Goal: Transaction & Acquisition: Purchase product/service

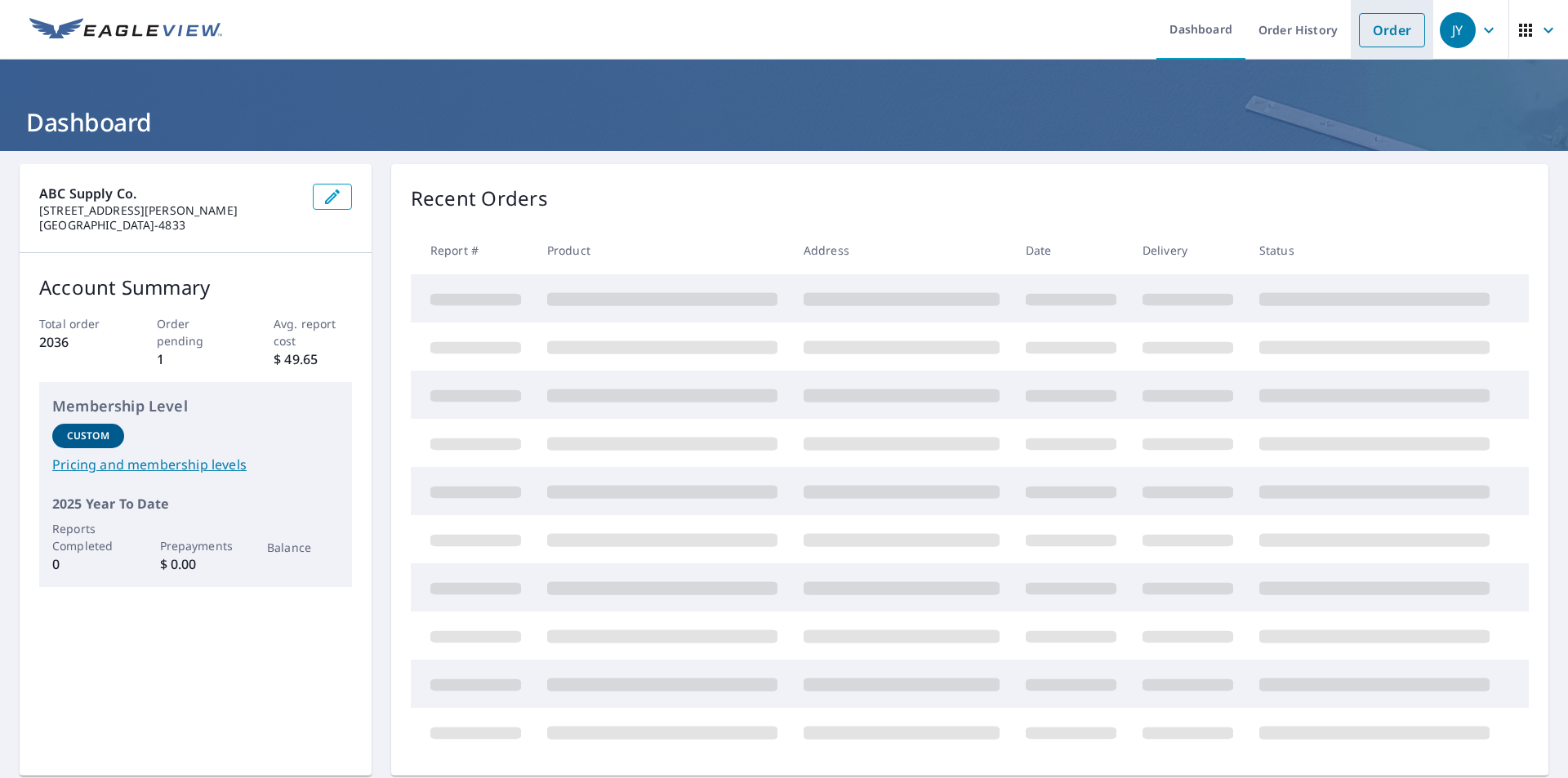
click at [1362, 41] on link "Order" at bounding box center [1391, 31] width 66 height 34
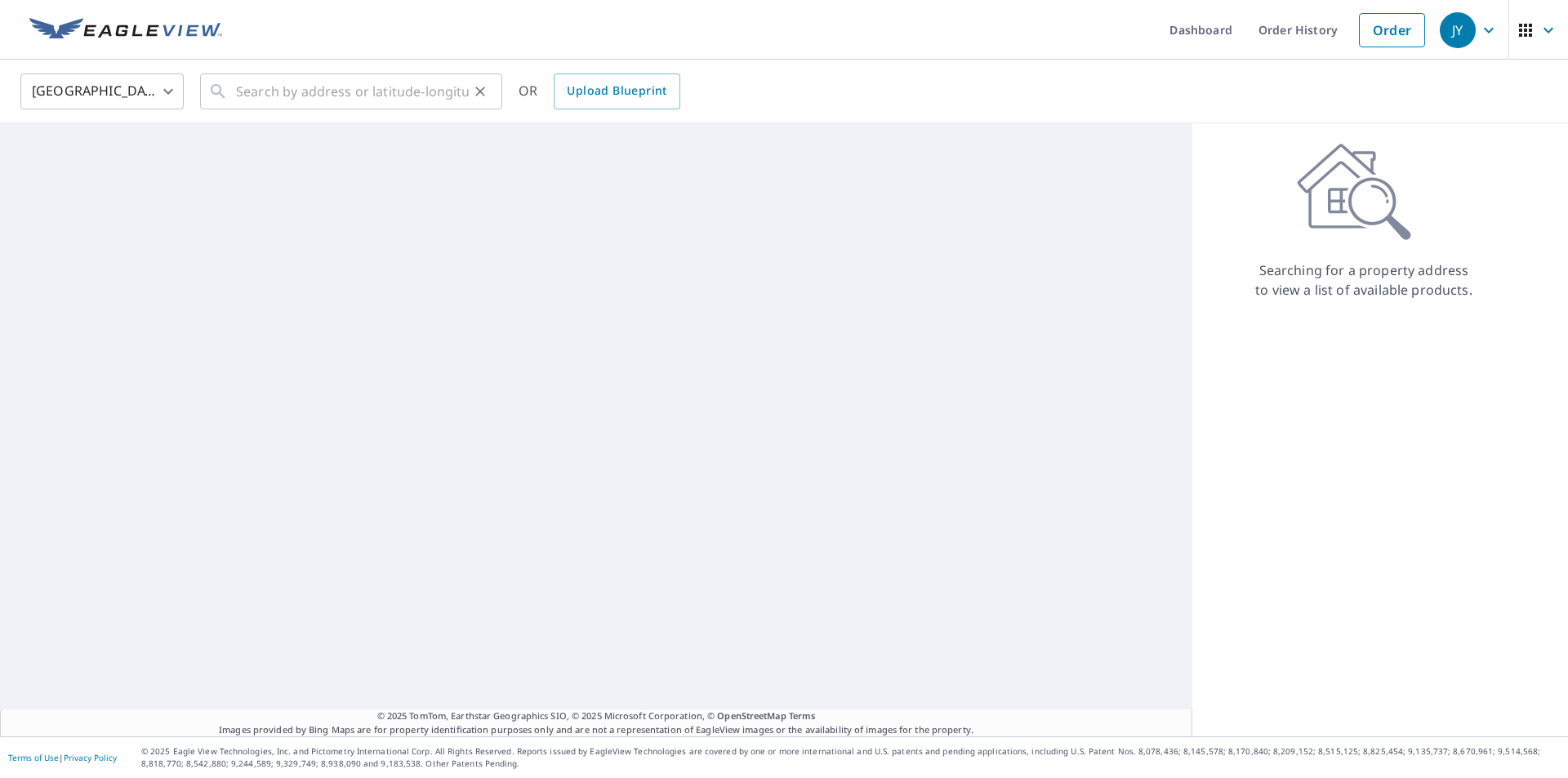
click at [234, 97] on div "​" at bounding box center [351, 92] width 302 height 36
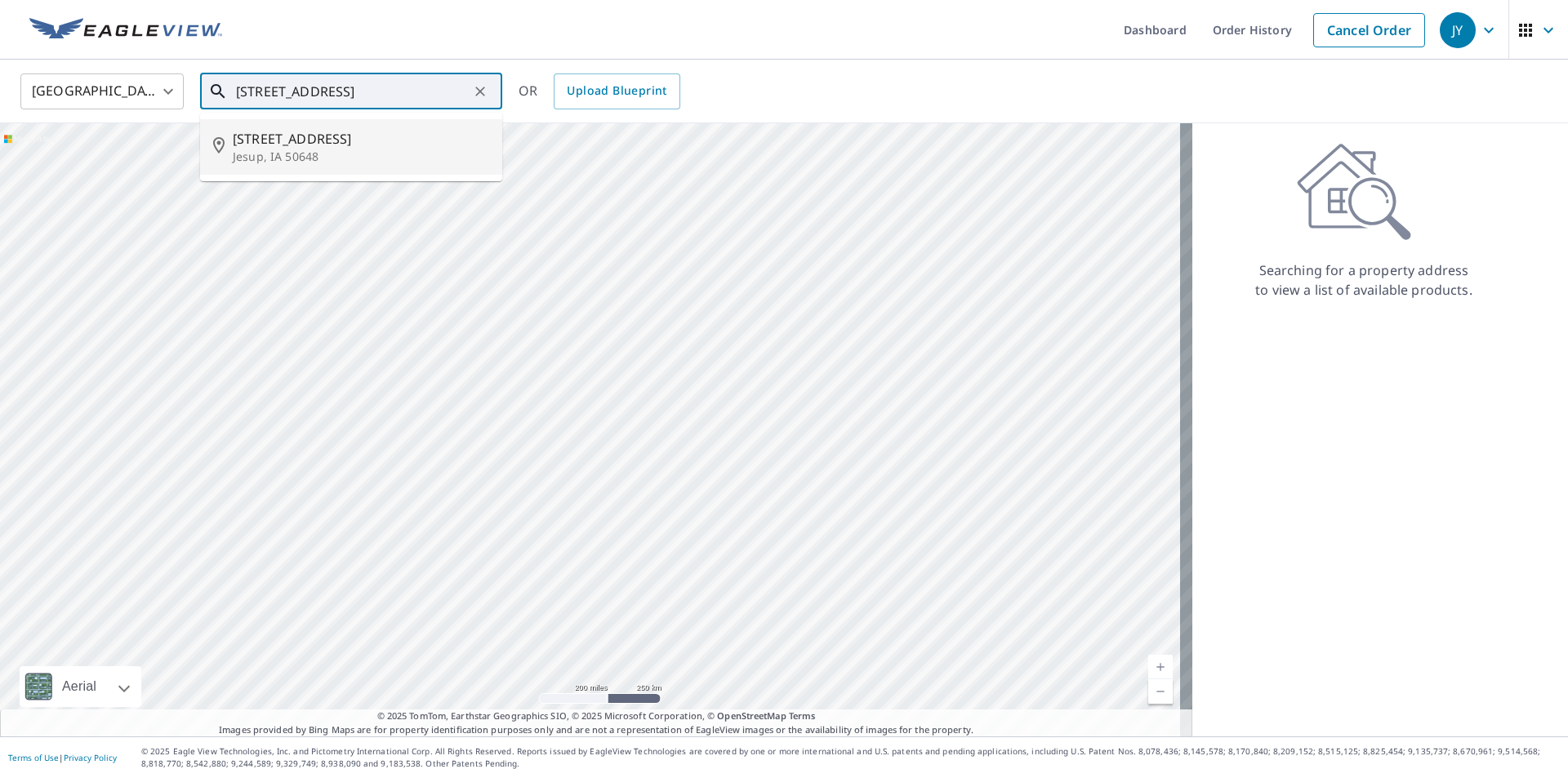
click at [281, 158] on p "Jesup, IA 50648" at bounding box center [361, 156] width 256 height 16
type input "[STREET_ADDRESS]"
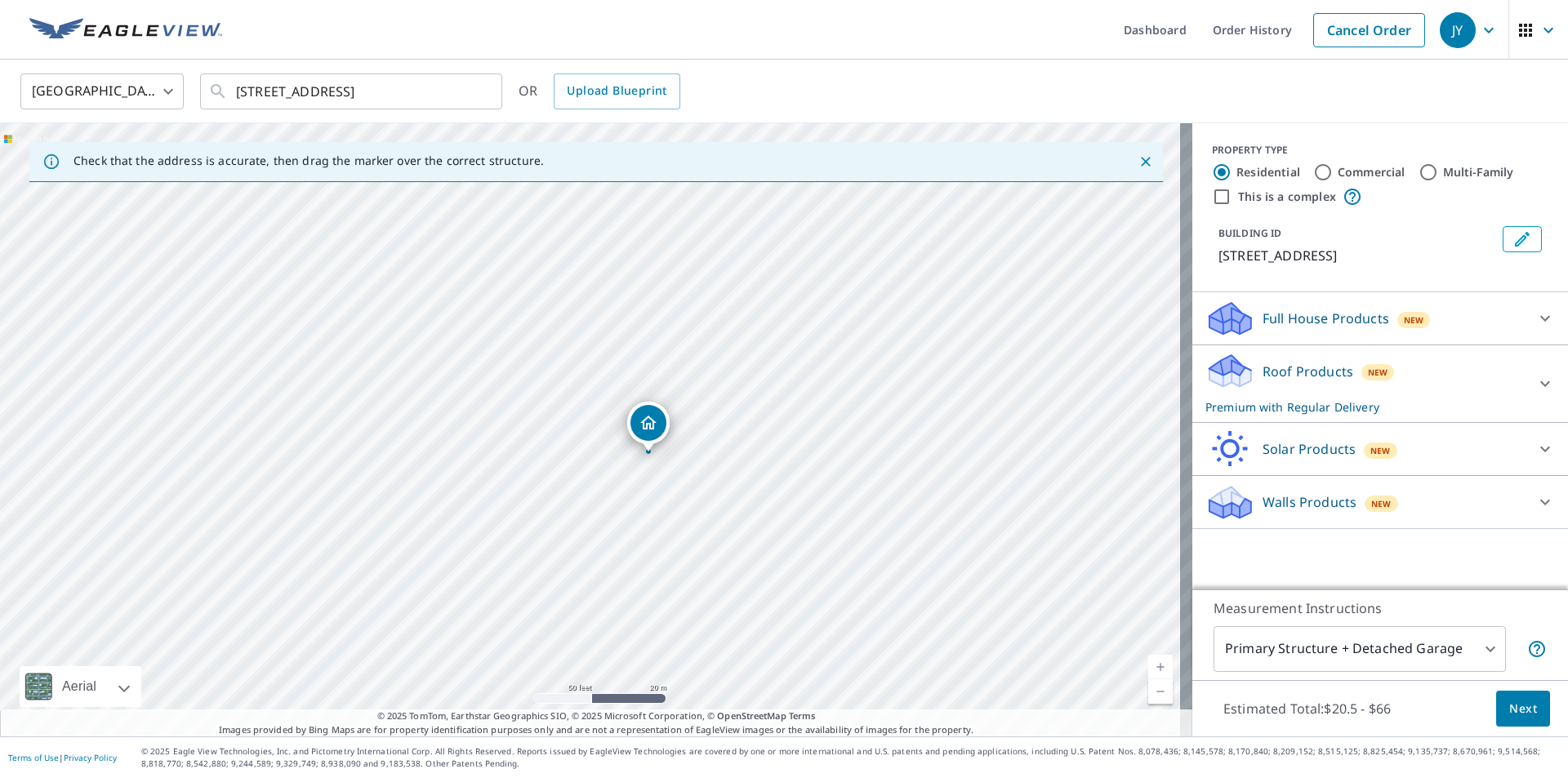
click at [1483, 644] on body "JY JY Dashboard Order History Cancel Order JY [GEOGRAPHIC_DATA] US ​ [STREET_AD…" at bounding box center [784, 389] width 1568 height 778
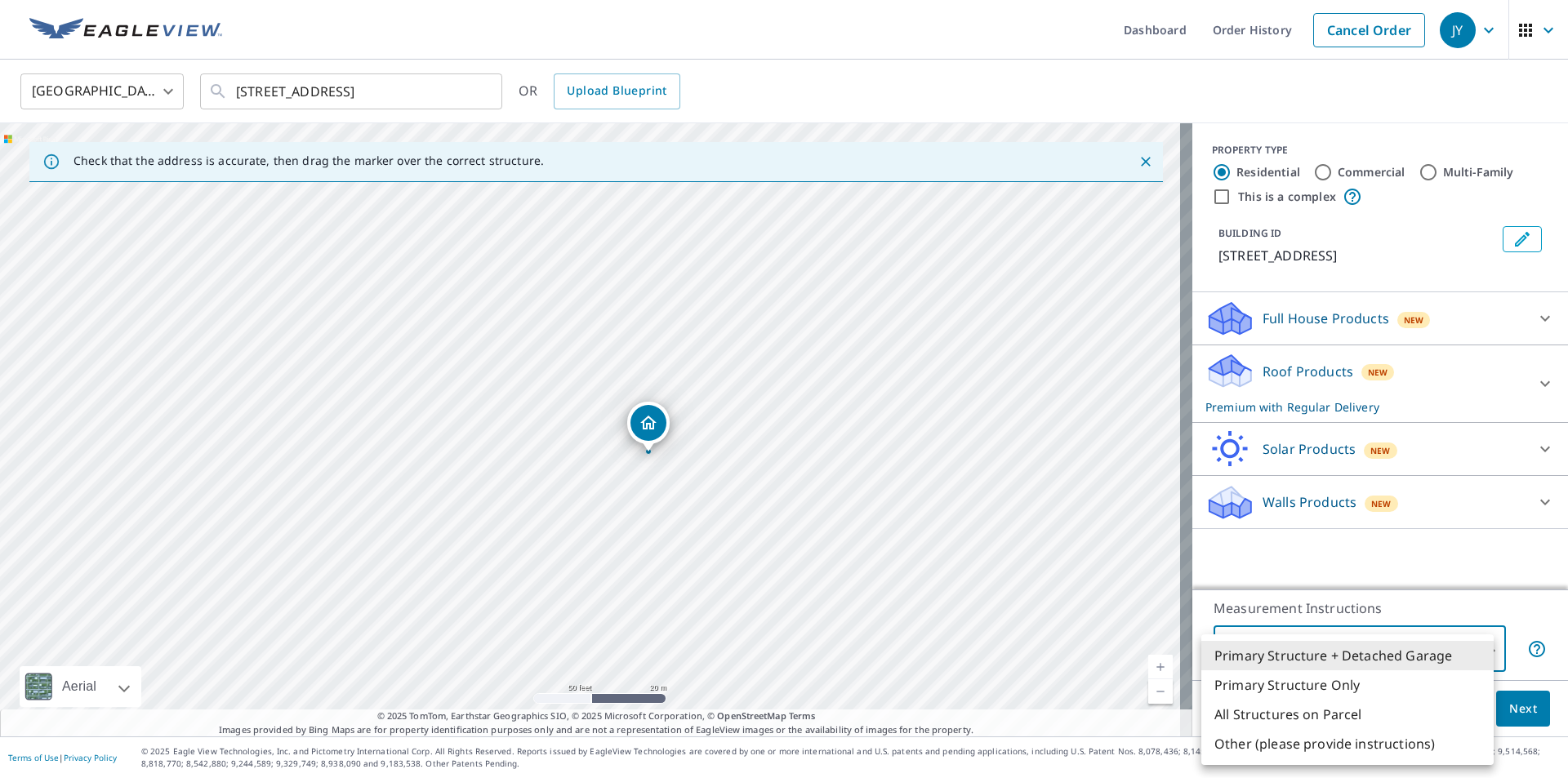
click at [1343, 683] on li "Primary Structure Only" at bounding box center [1347, 685] width 293 height 30
type input "2"
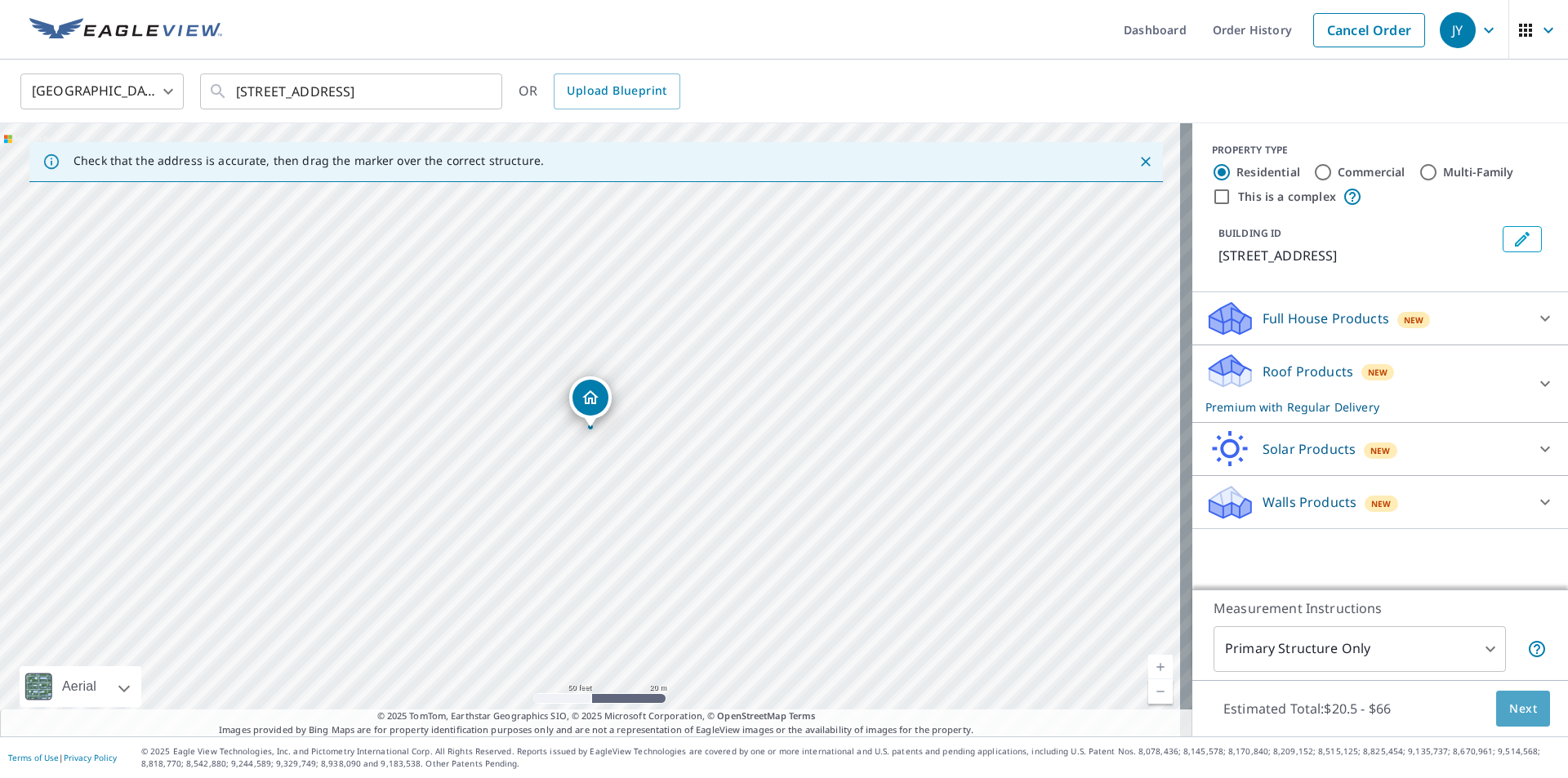
click at [1513, 715] on span "Next" at bounding box center [1522, 709] width 28 height 20
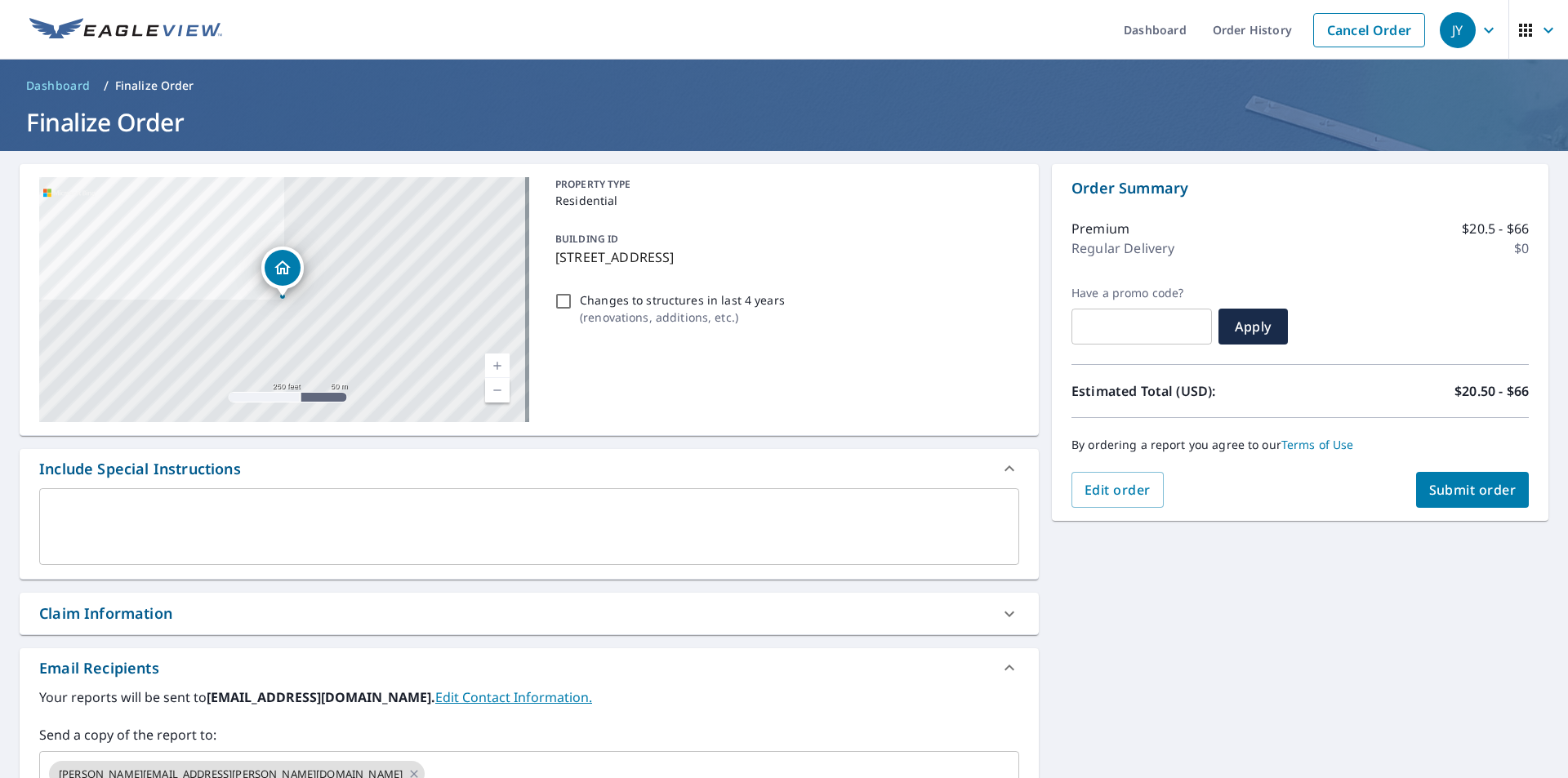
scroll to position [164, 0]
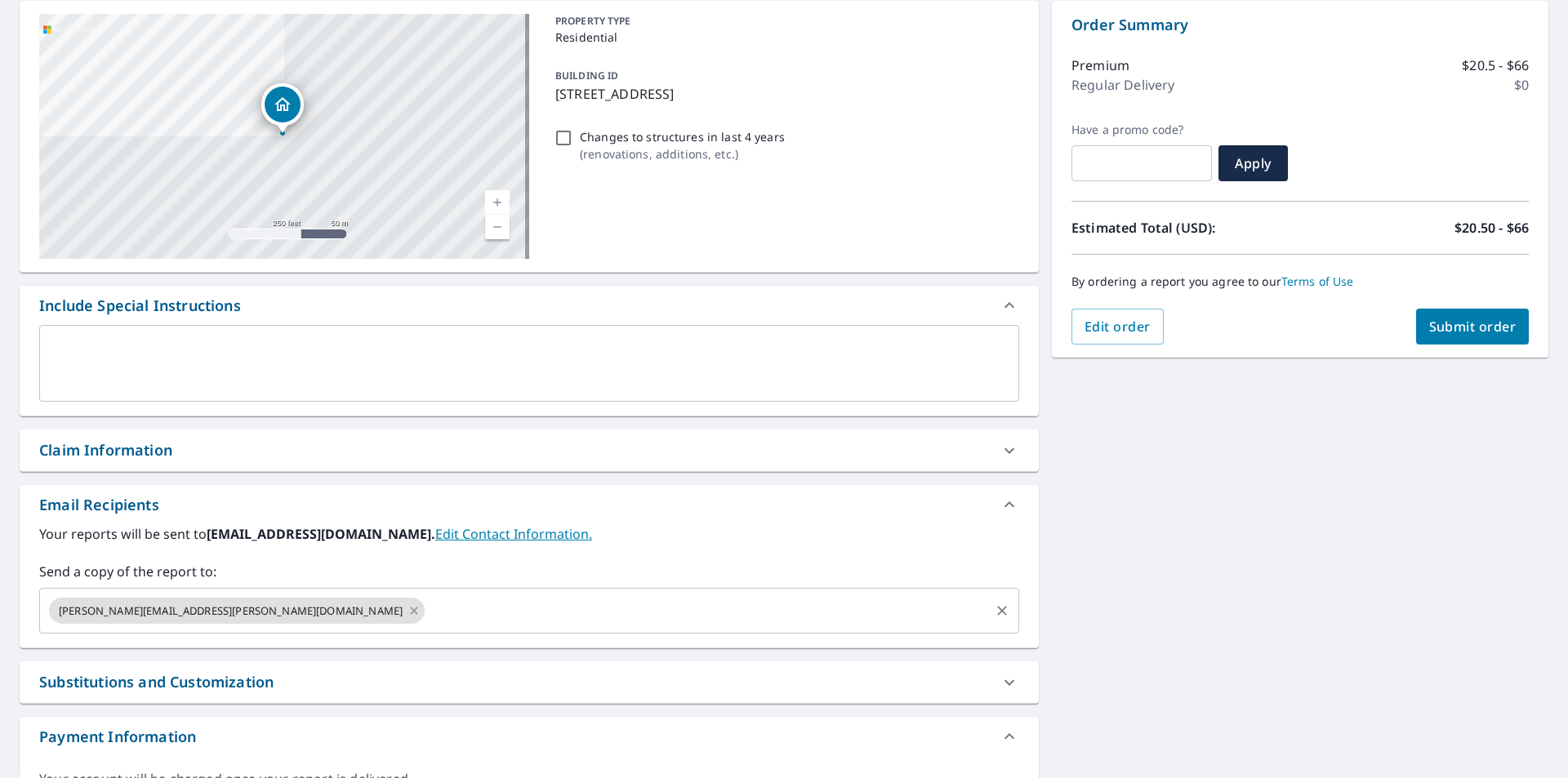
click at [409, 611] on icon at bounding box center [413, 611] width 8 height 8
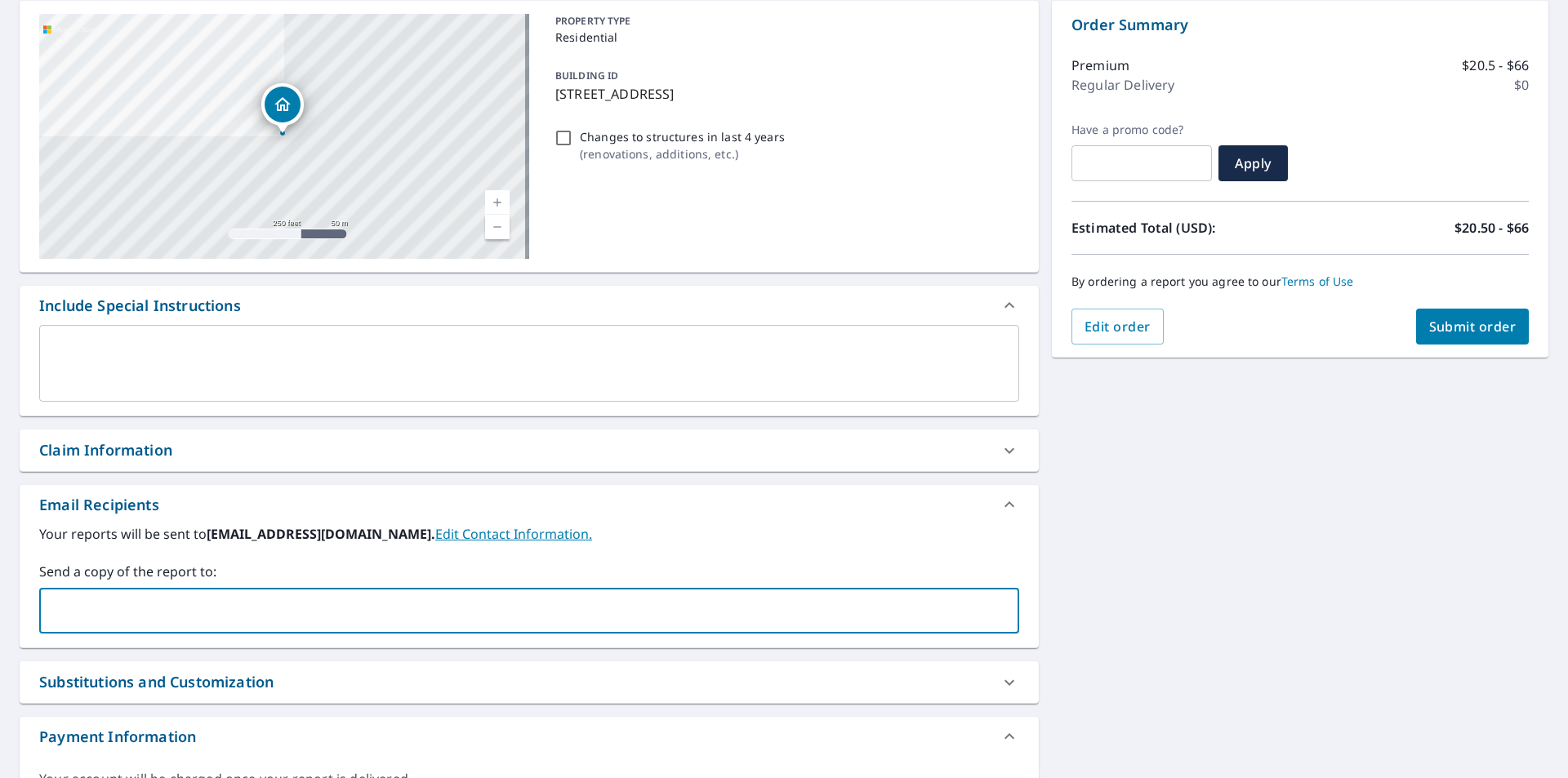
click at [227, 609] on input "text" at bounding box center [517, 611] width 940 height 31
type input "[PERSON_NAME][EMAIL_ADDRESS][PERSON_NAME][DOMAIN_NAME]"
click at [1460, 330] on span "Submit order" at bounding box center [1472, 326] width 87 height 18
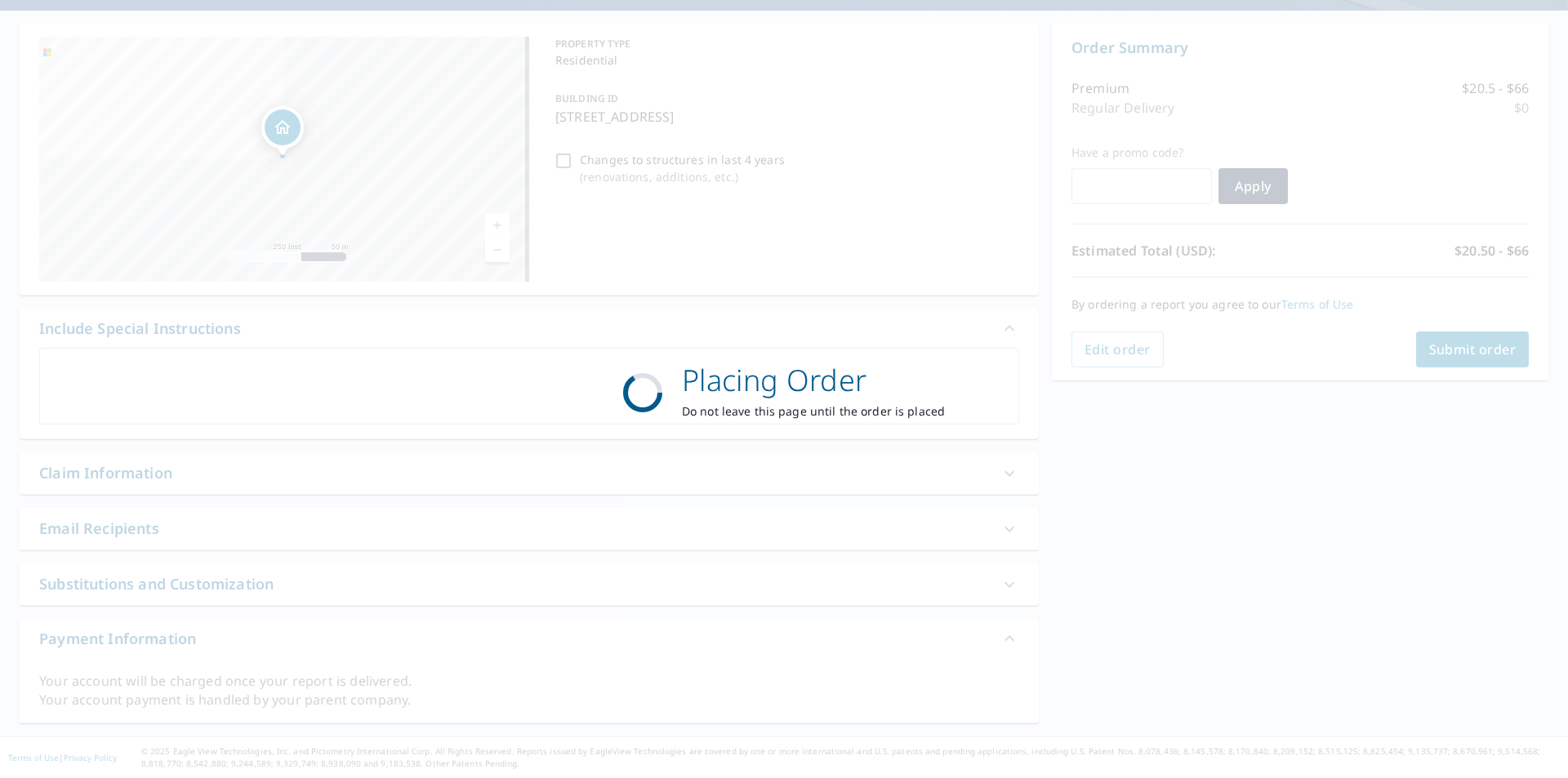
scroll to position [141, 0]
